Goal: Ask a question: Seek information or help from site administrators or community

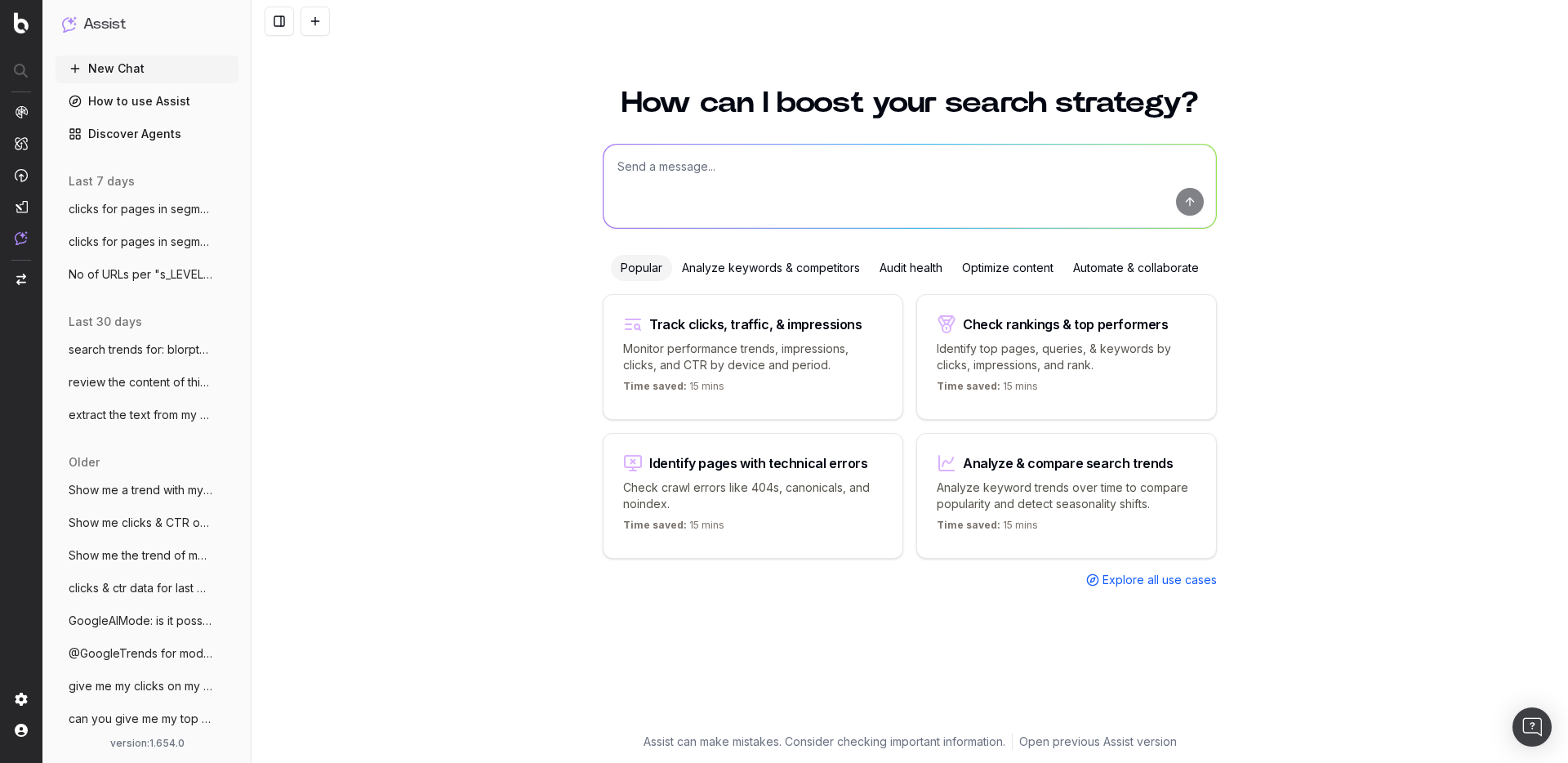
click at [672, 172] on textarea at bounding box center [910, 186] width 613 height 83
click at [140, 271] on span "No of URLs per "s_LEVEL2_FOLDERS"" at bounding box center [140, 274] width 144 height 16
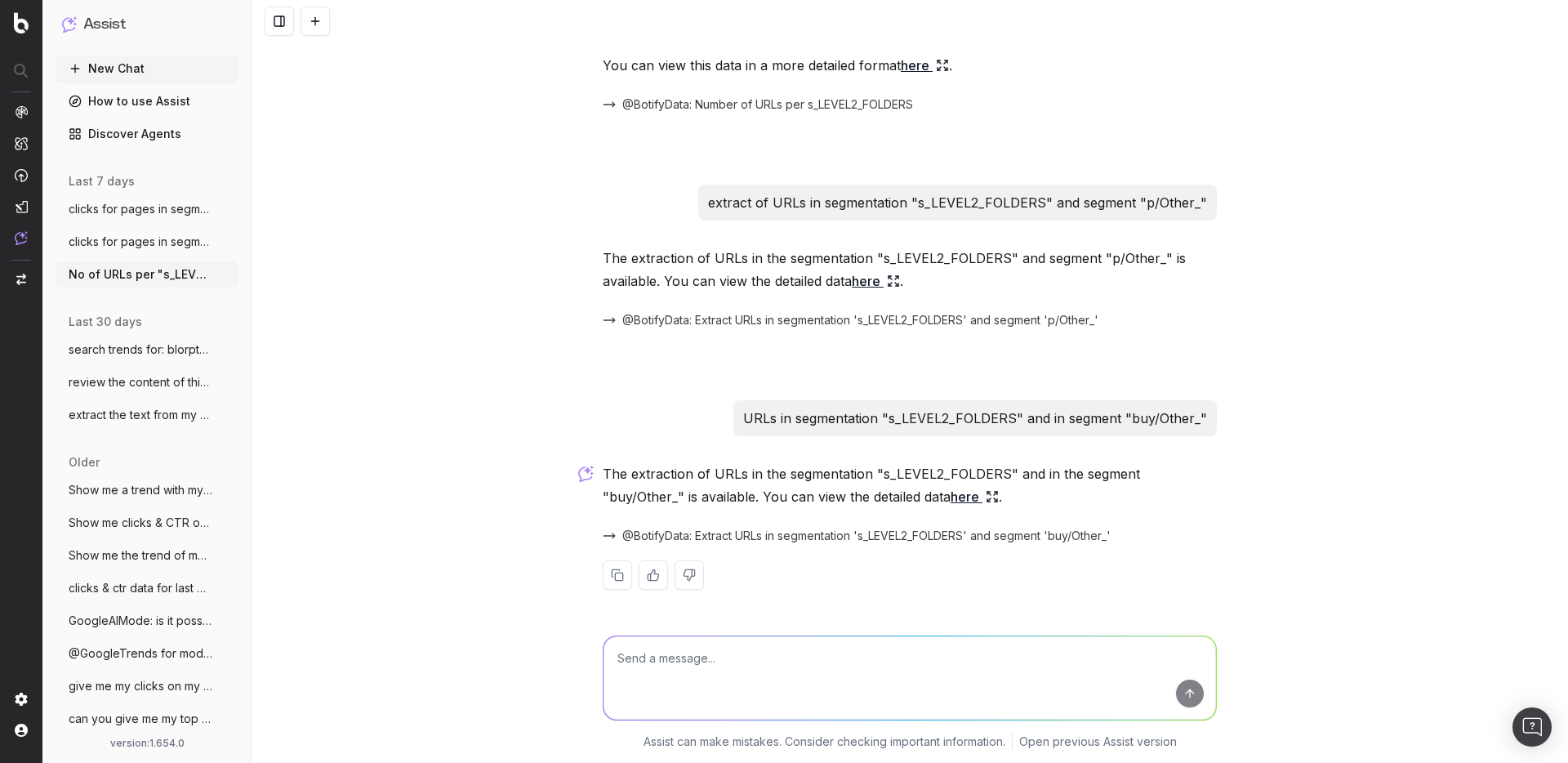
click at [137, 351] on span "search trends for: blorptastic furniture" at bounding box center [140, 349] width 144 height 16
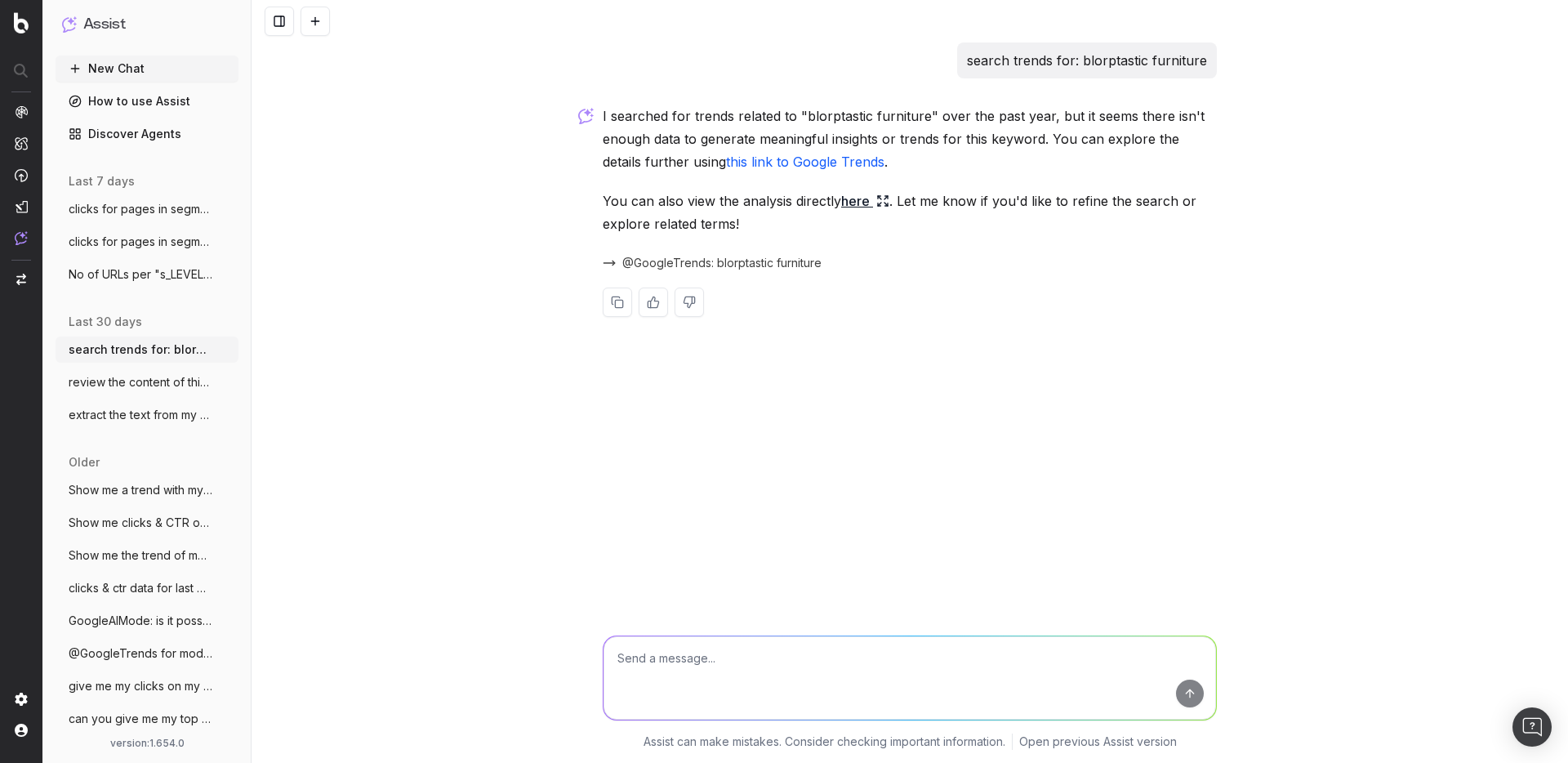
click at [663, 647] on textarea at bounding box center [910, 678] width 613 height 83
type textarea "what can you export this conversation as?"
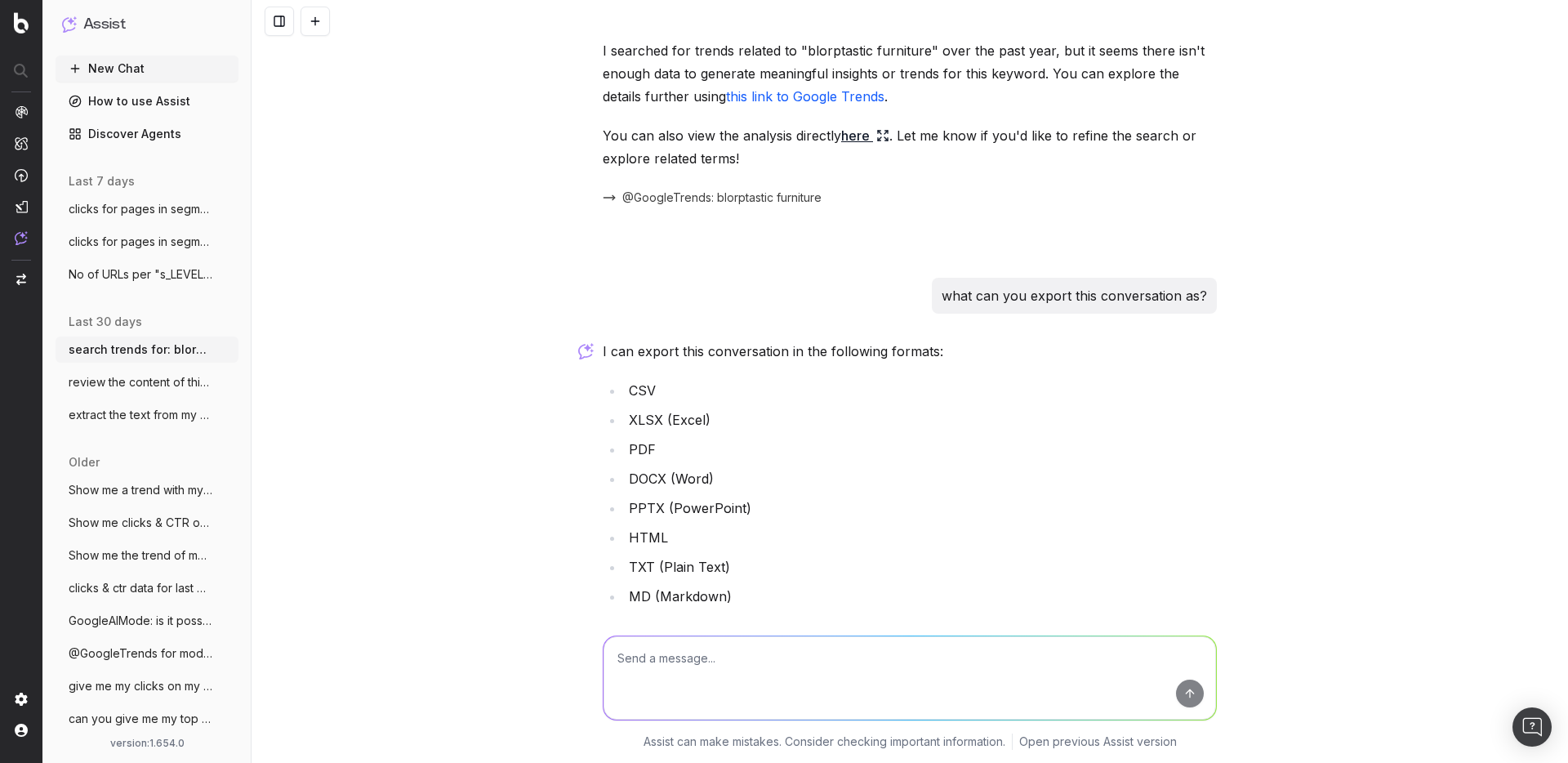
scroll to position [123, 0]
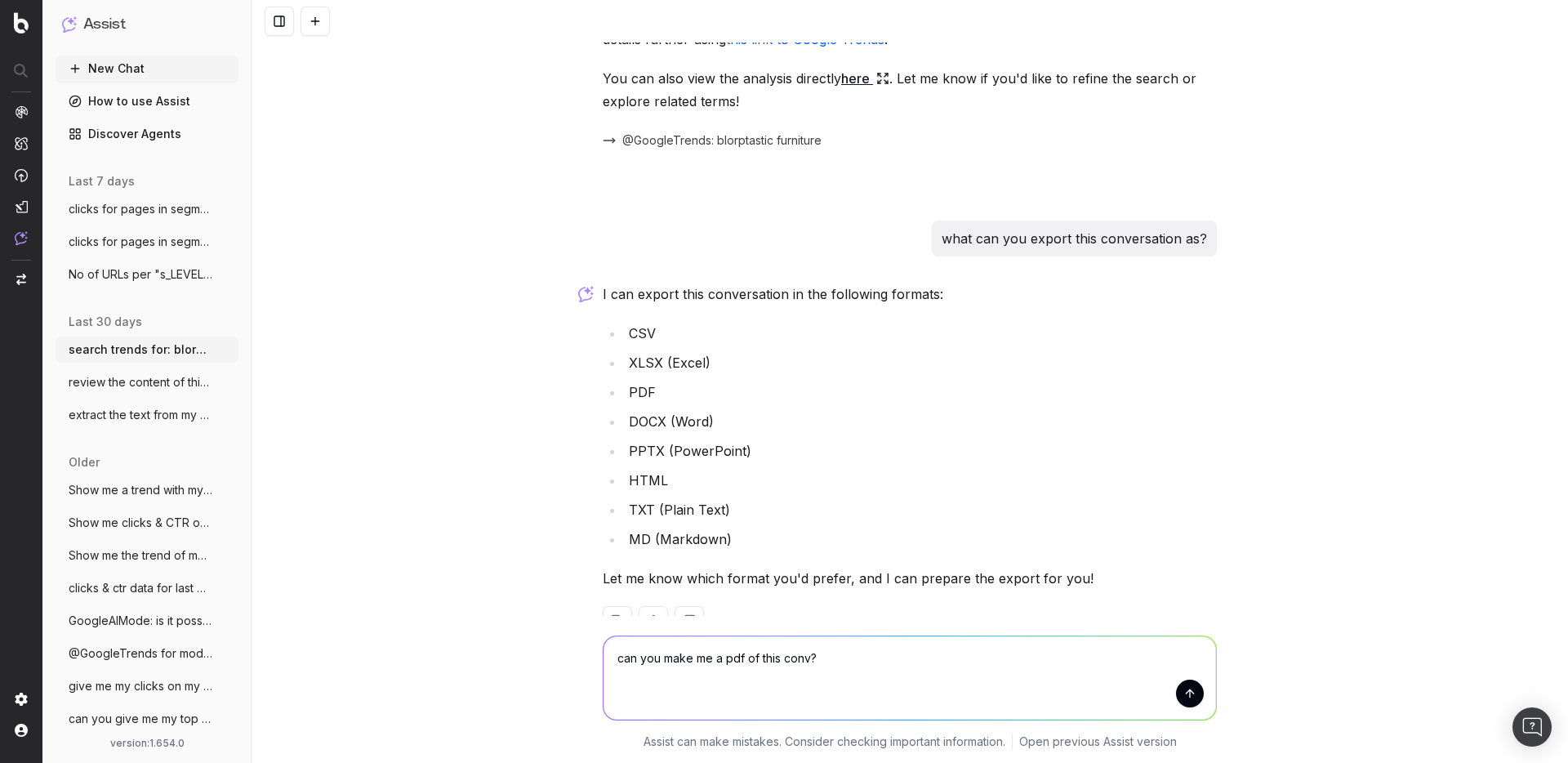
type textarea "can you make me a pdf of this conv?"
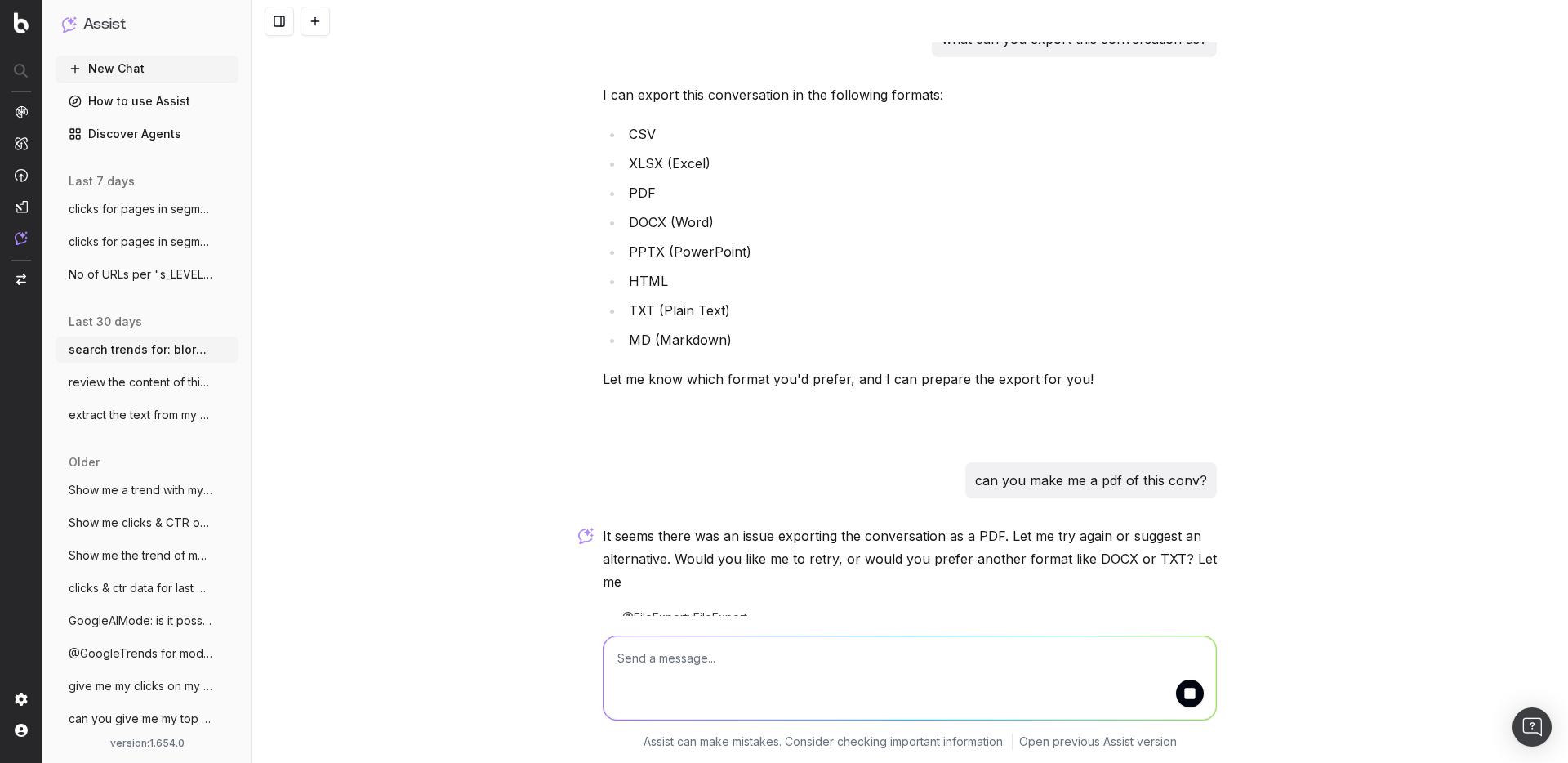
scroll to position [400, 0]
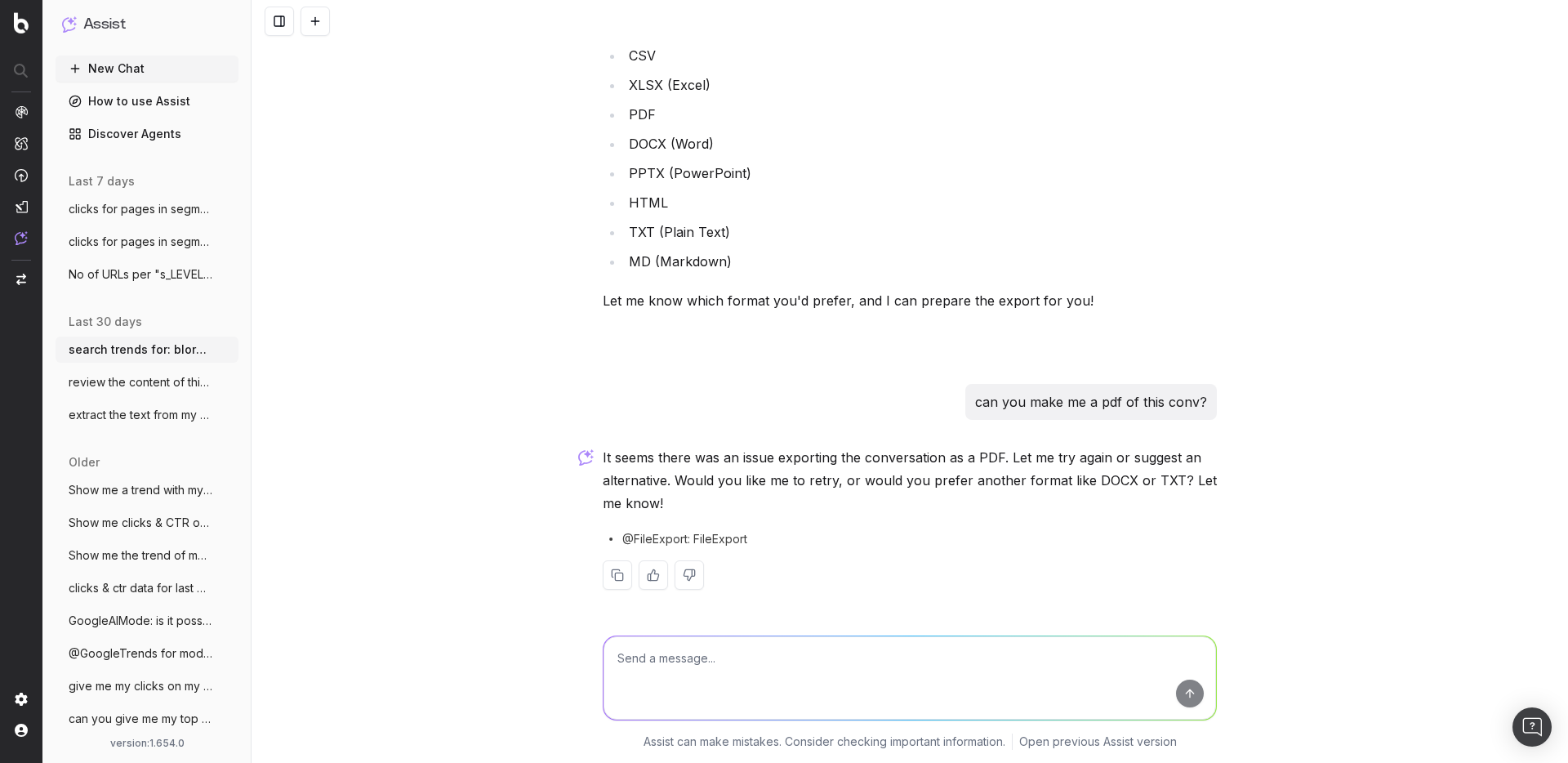
click at [103, 68] on button "New Chat" at bounding box center [146, 68] width 183 height 26
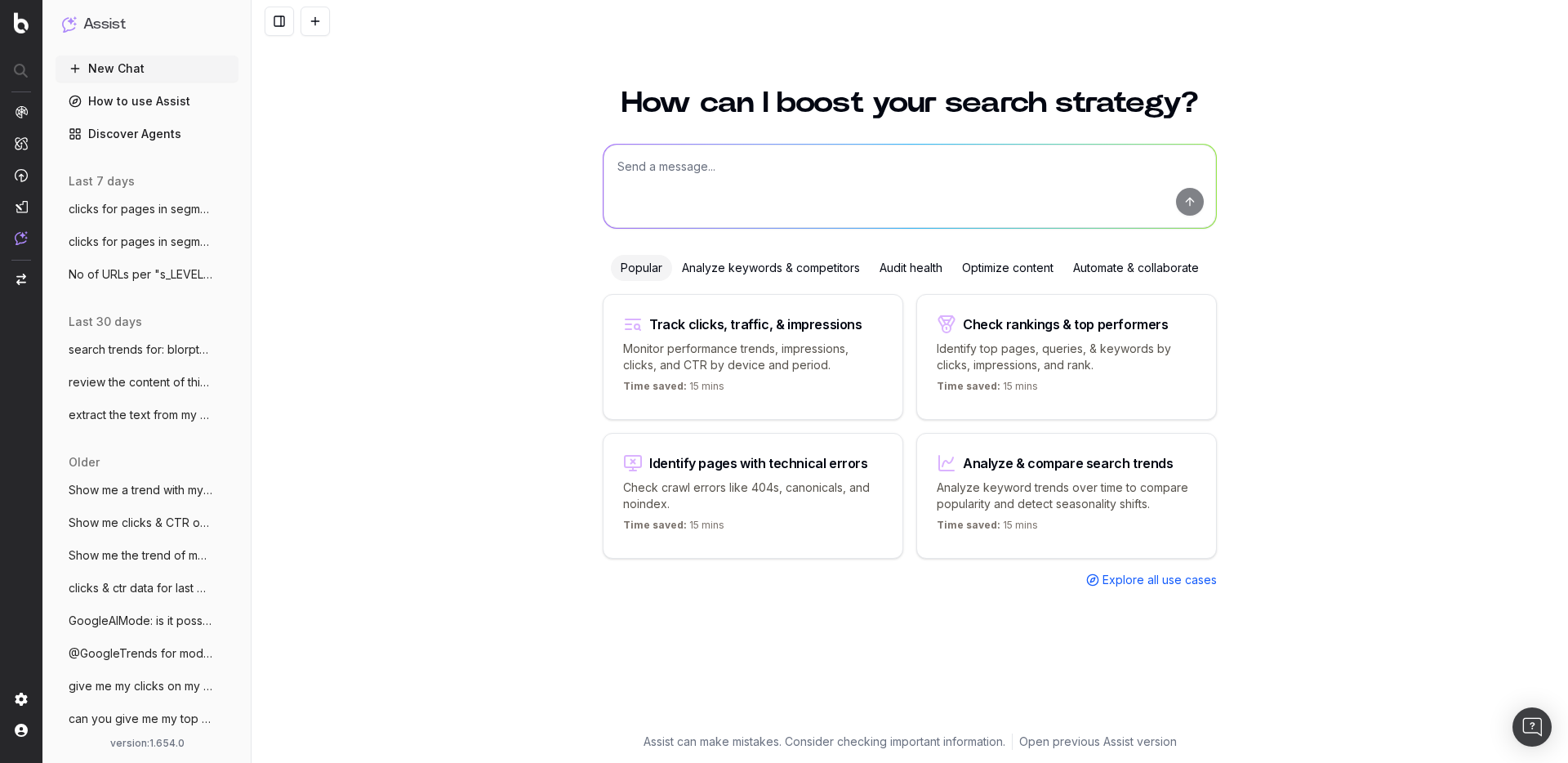
click at [124, 220] on button "clicks for pages in segmentation s_LEVEL" at bounding box center [146, 209] width 183 height 26
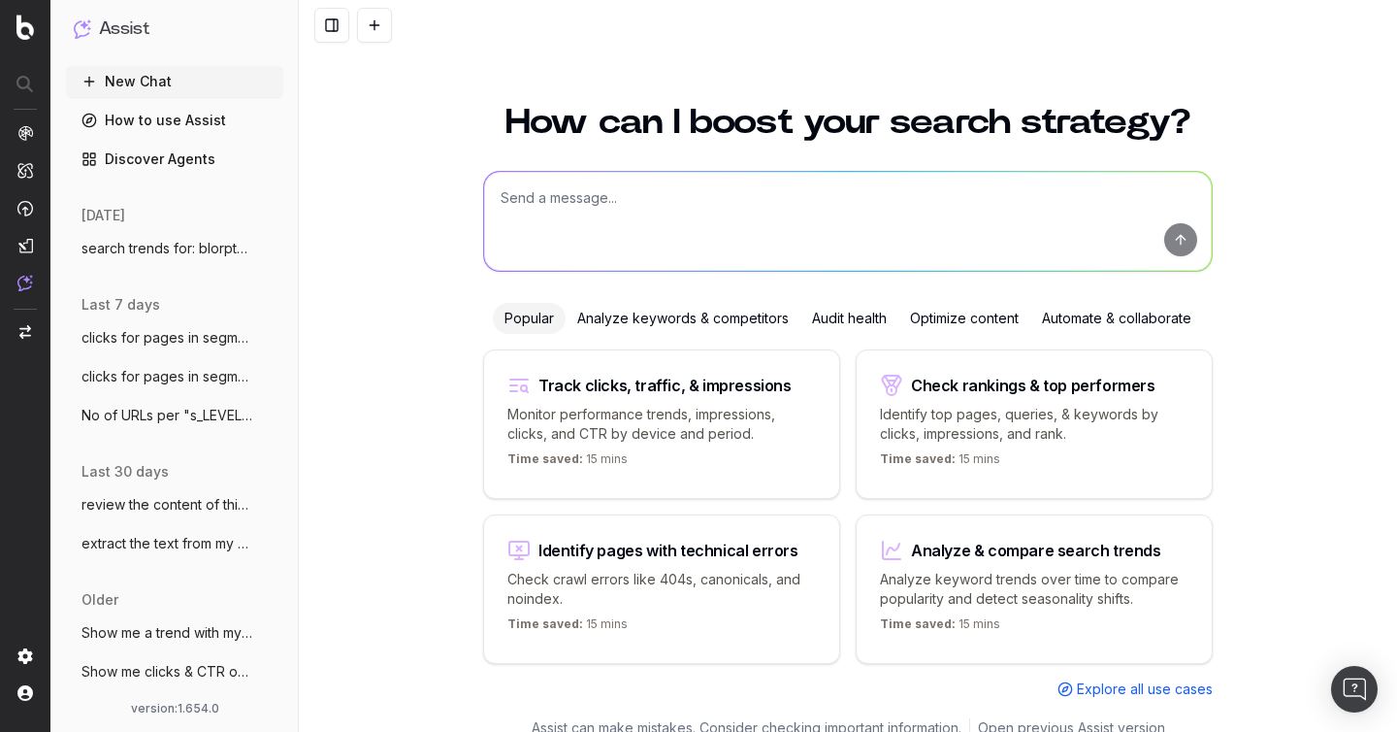
scroll to position [21, 0]
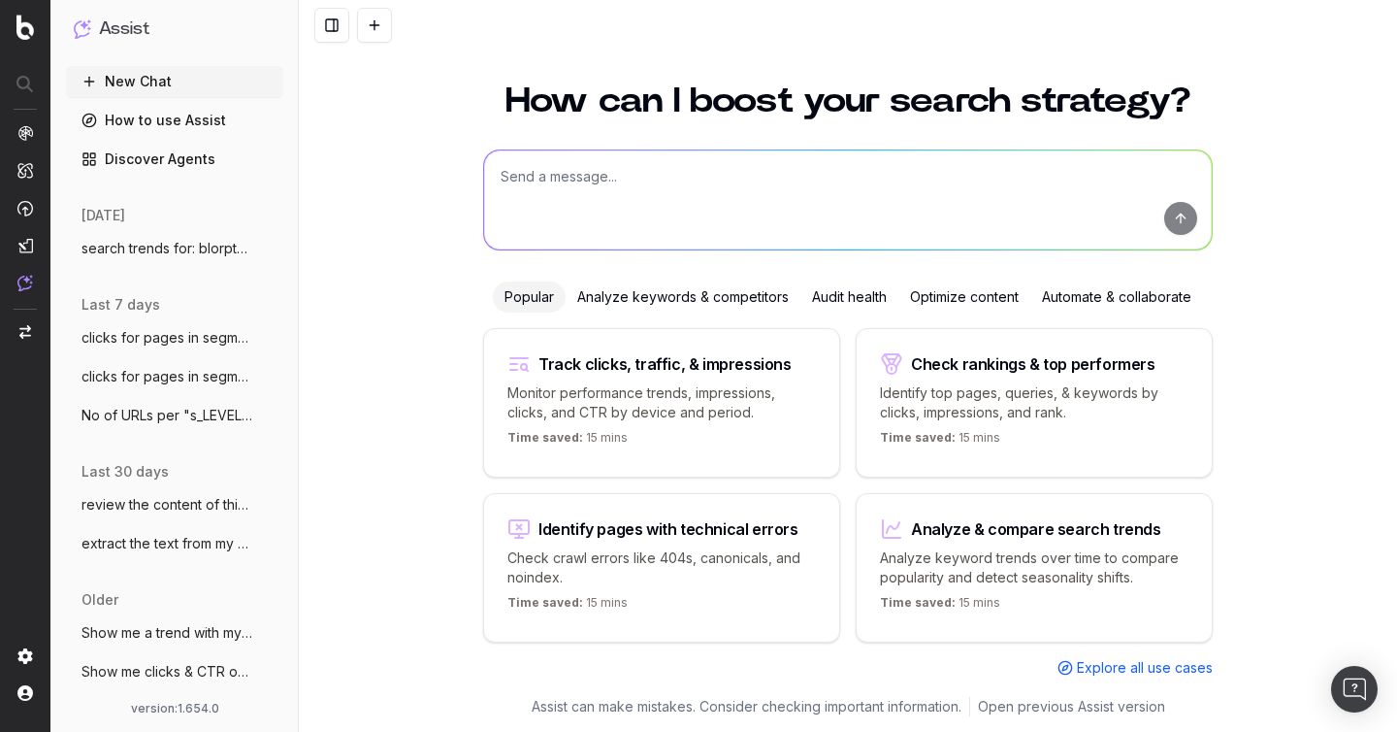
click at [661, 188] on textarea at bounding box center [848, 199] width 728 height 99
paste textarea "Un ordinateur quantique utilise des phénomènes de la physique quantique pour ef…"
type textarea "here a texte, translate it in english Un ordinateur quantique utilise des phéno…"
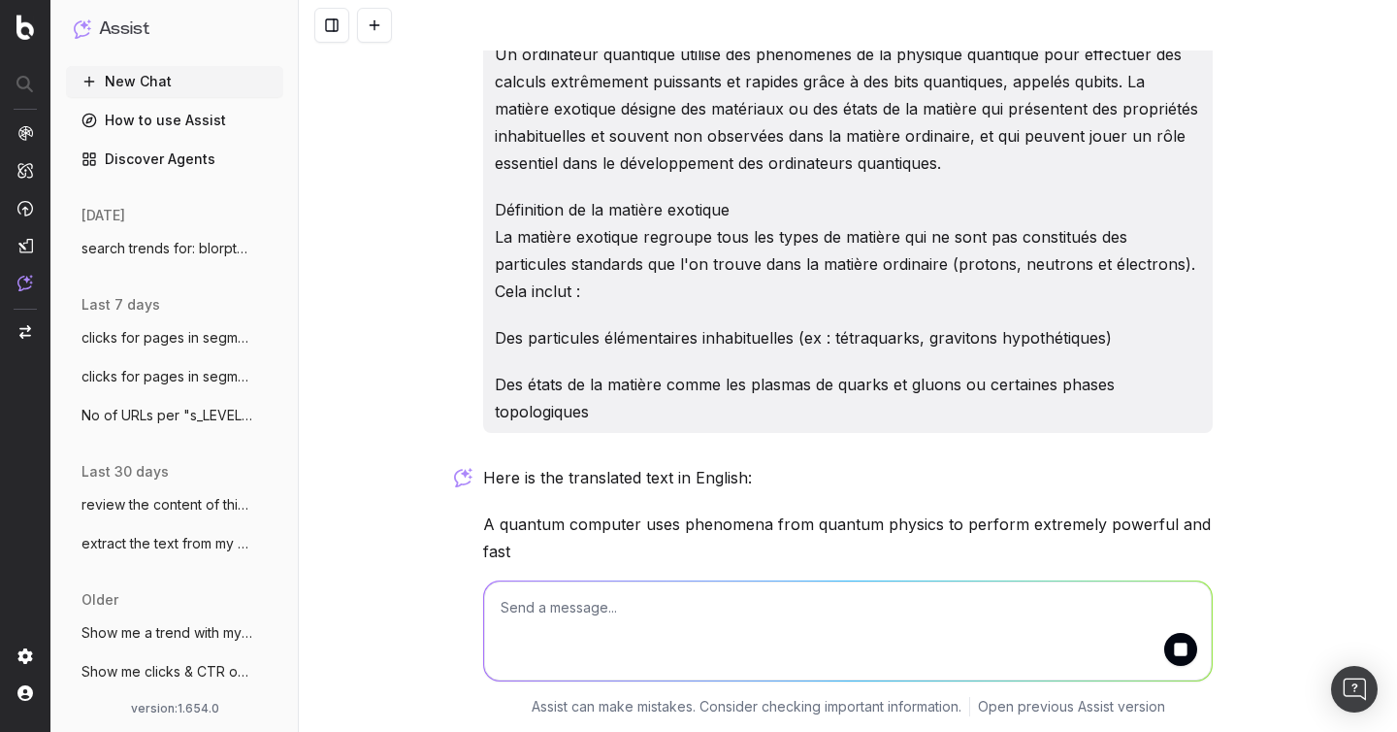
scroll to position [91, 0]
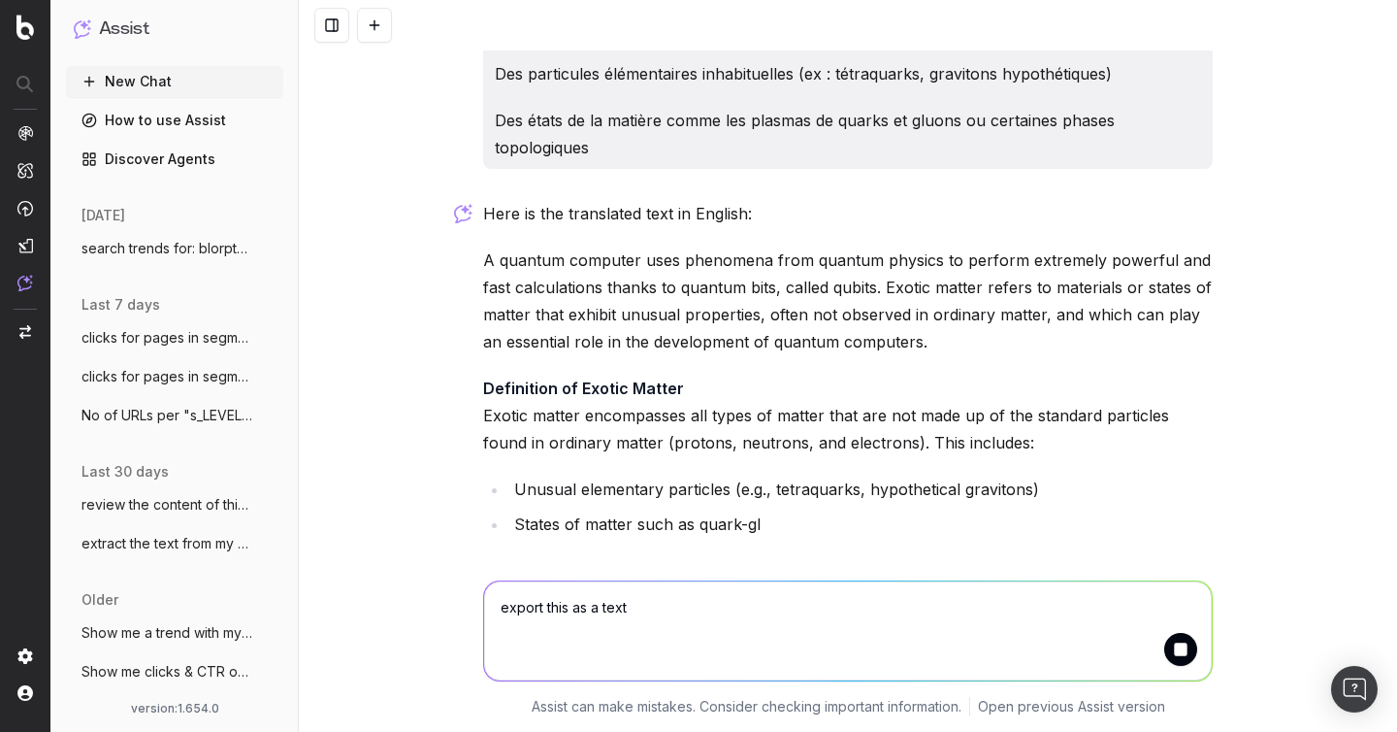
type textarea "export this as a text"
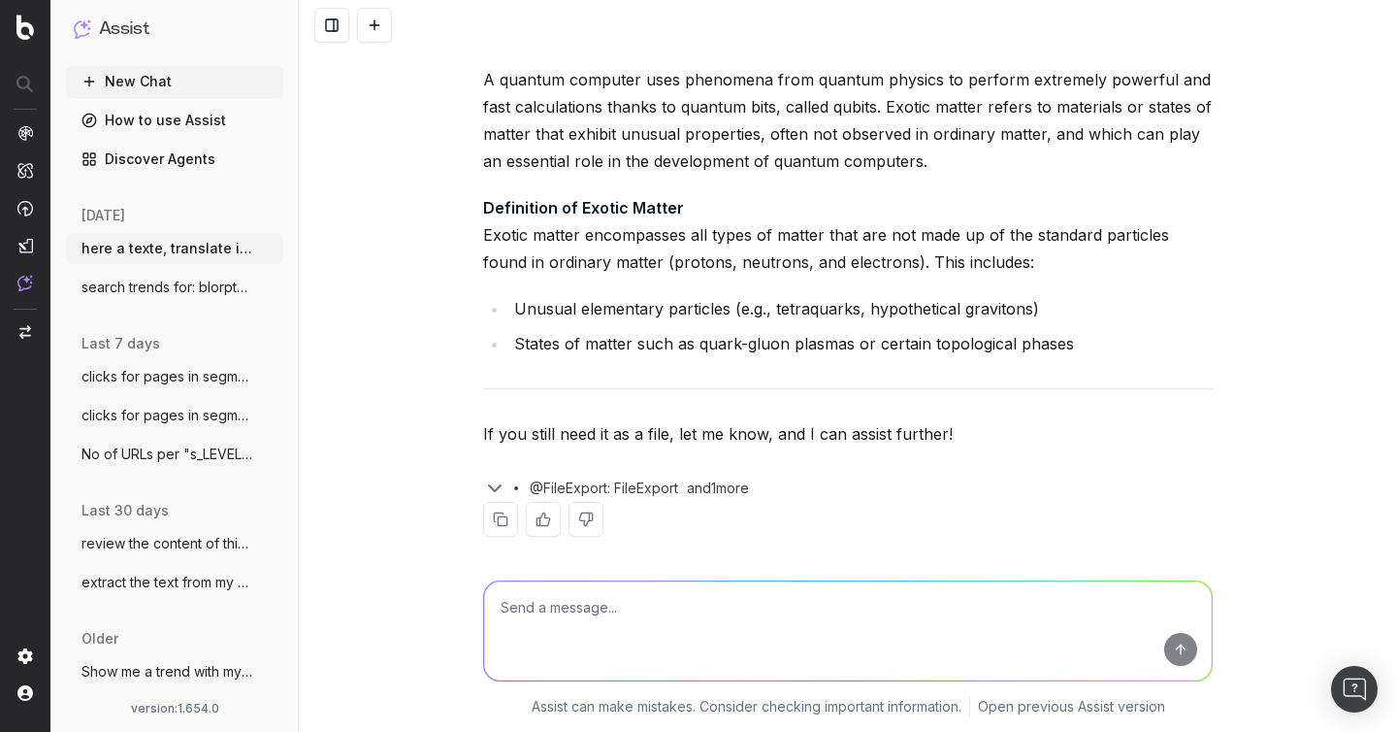
scroll to position [1114, 0]
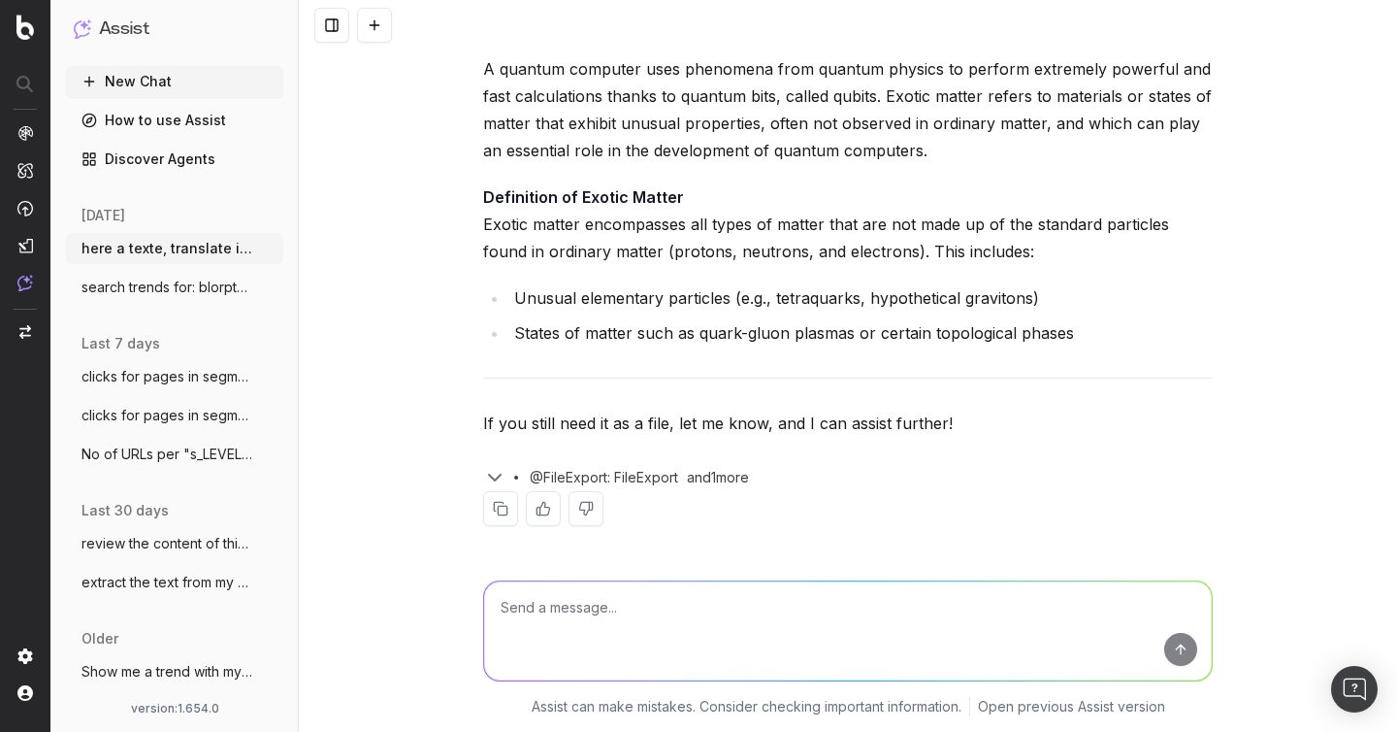
click at [620, 487] on div "@FileExport: FileExport and 1 more" at bounding box center [848, 473] width 730 height 35
click at [624, 477] on span "@FileExport: FileExport" at bounding box center [604, 477] width 148 height 19
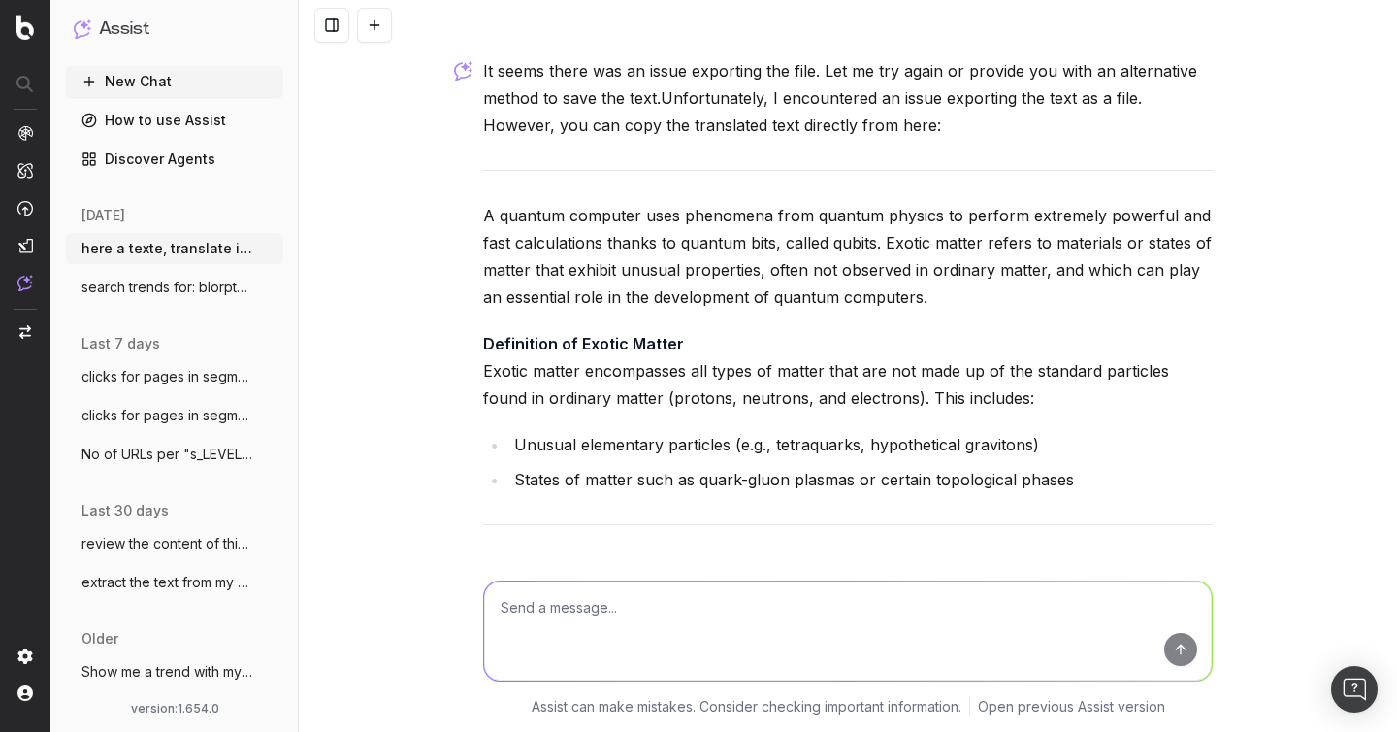
scroll to position [861, 0]
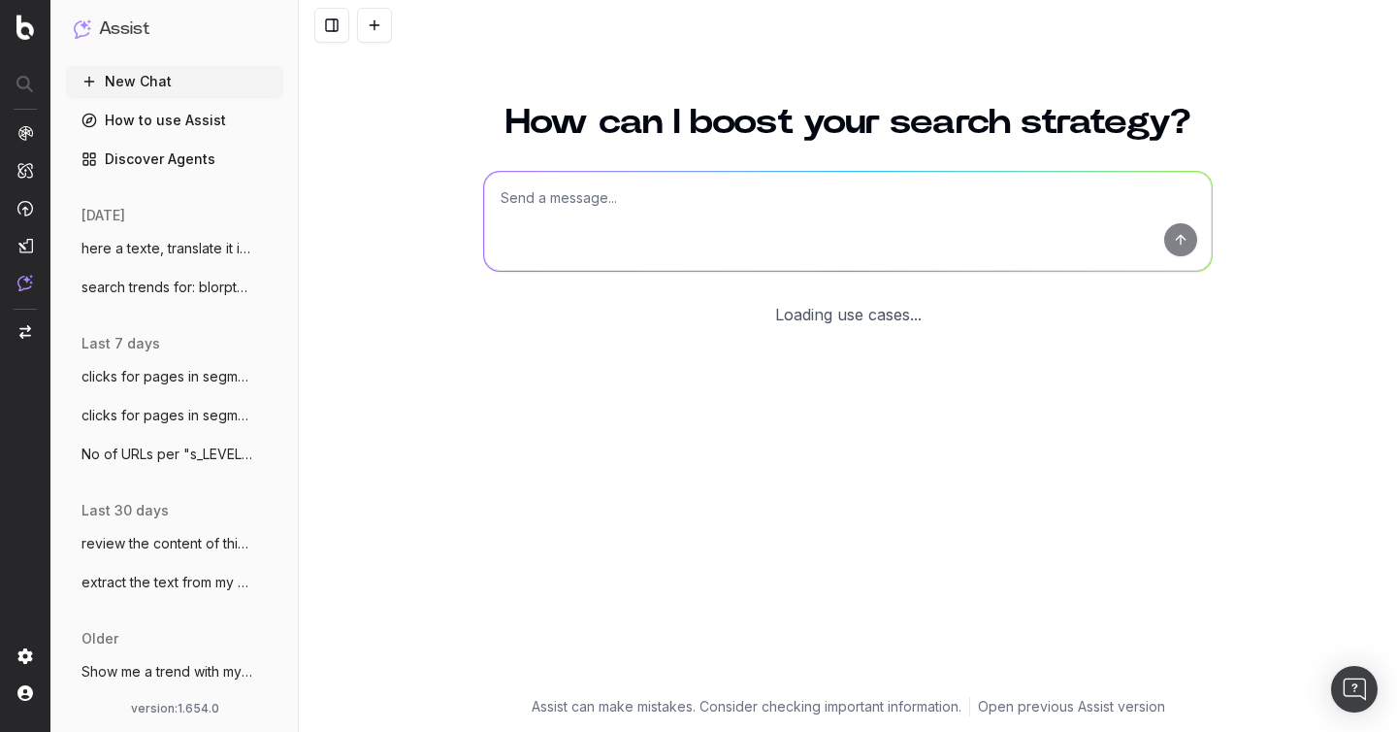
scroll to position [21, 0]
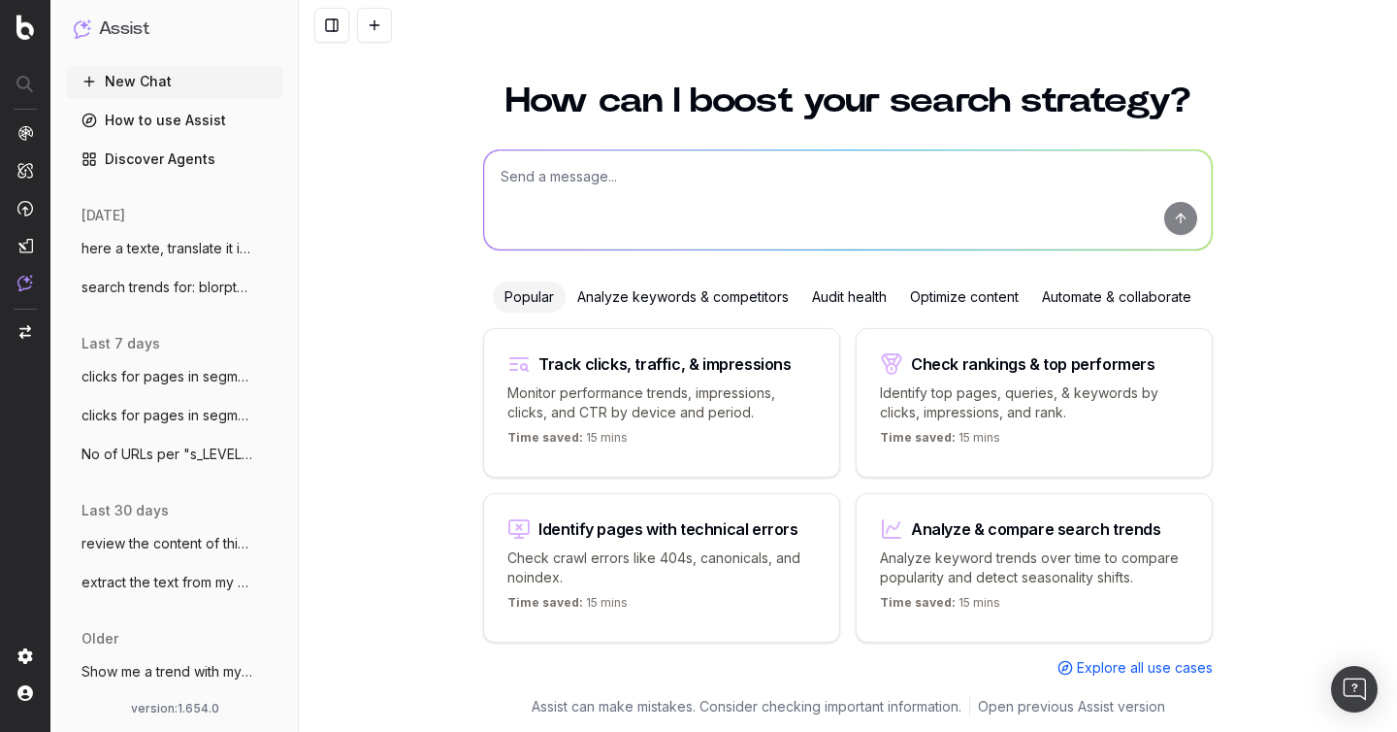
click at [163, 254] on span "here a texte, translate it in english U" at bounding box center [166, 248] width 171 height 19
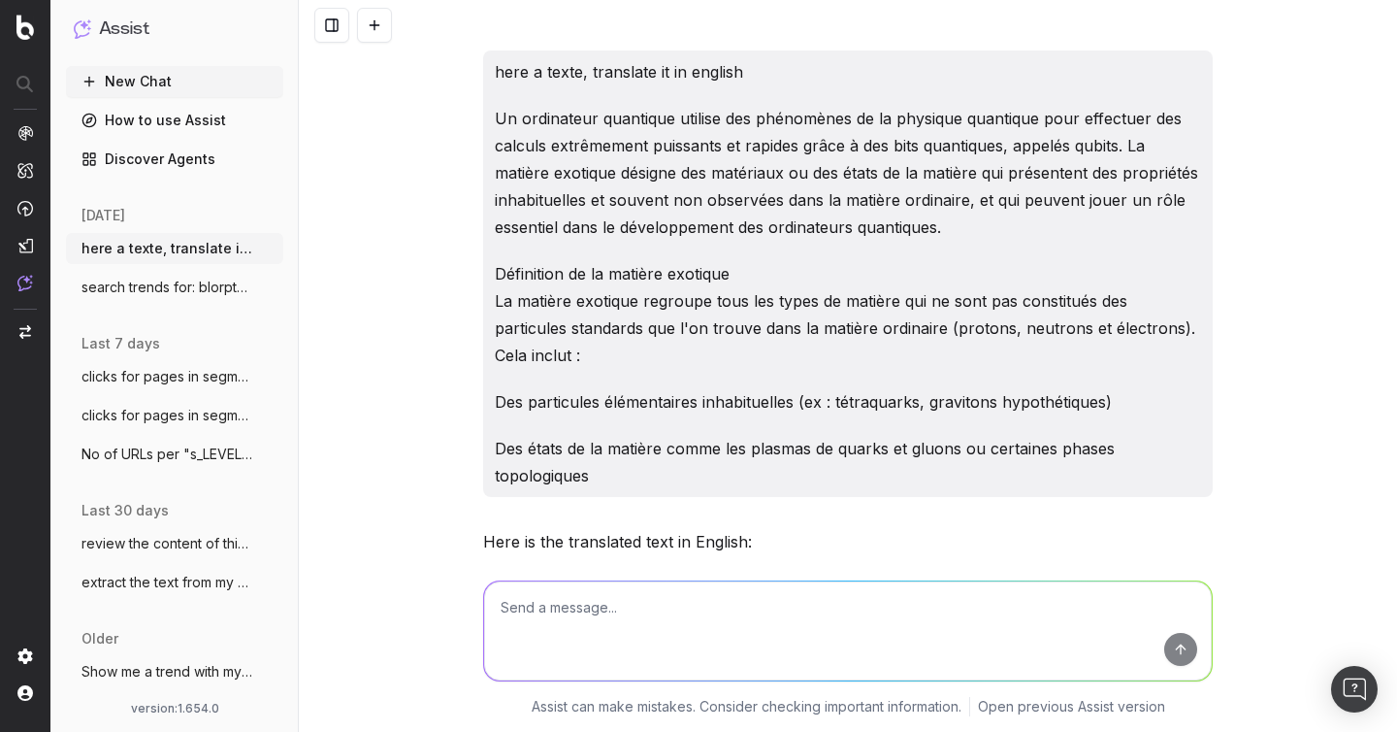
click at [168, 371] on span "clicks for pages in segmentation s_LEVEL" at bounding box center [166, 376] width 171 height 19
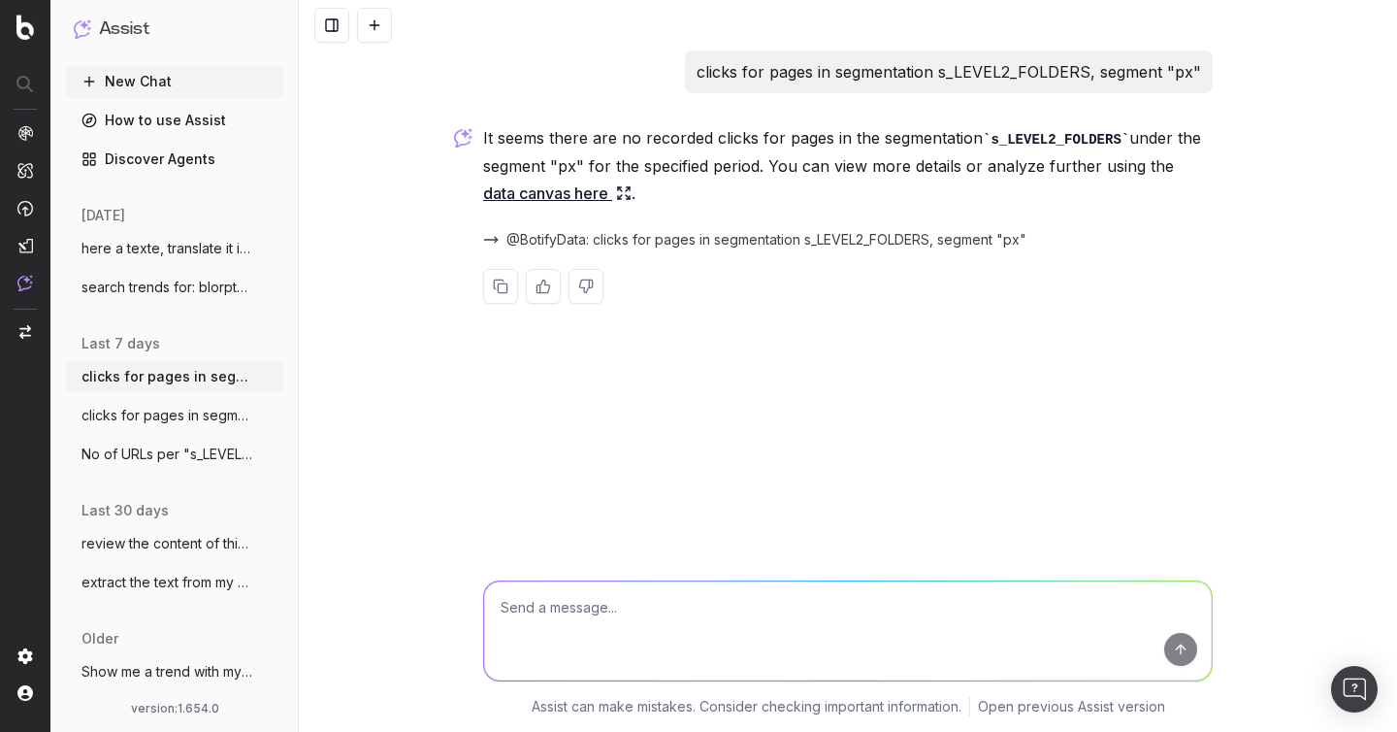
click at [587, 238] on span "@BotifyData: clicks for pages in segmentation s_LEVEL2_FOLDERS, segment "px"" at bounding box center [766, 239] width 520 height 19
